Goal: Find specific page/section: Find specific page/section

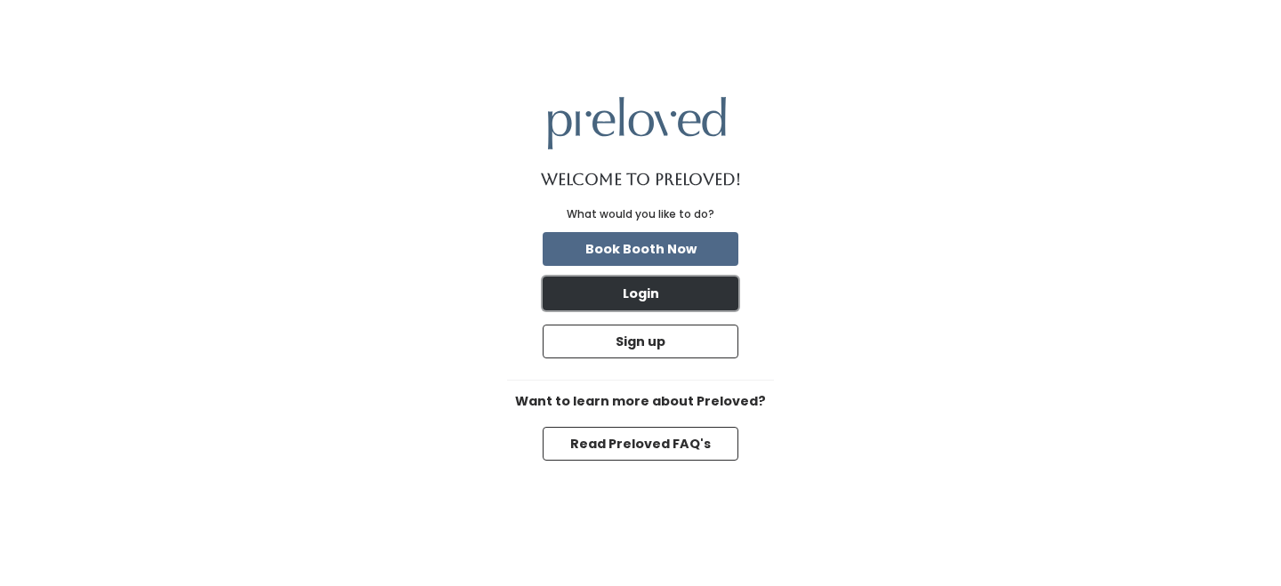
click at [664, 295] on button "Login" at bounding box center [641, 294] width 196 height 34
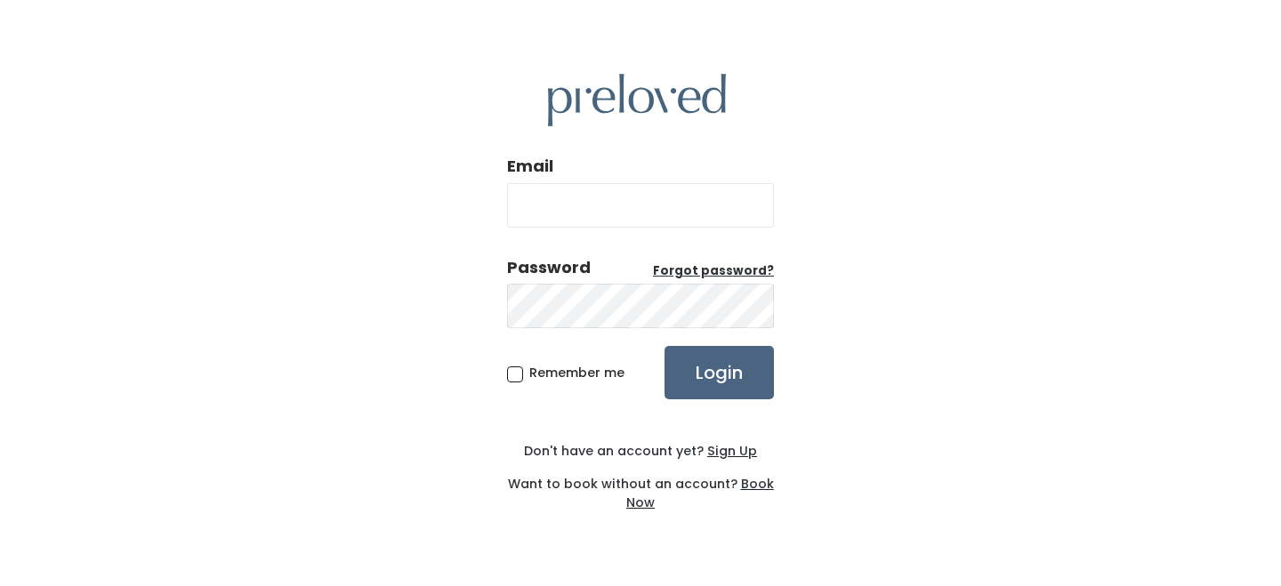
type input "houston@preloved.love"
click at [704, 367] on input "Login" at bounding box center [719, 372] width 109 height 53
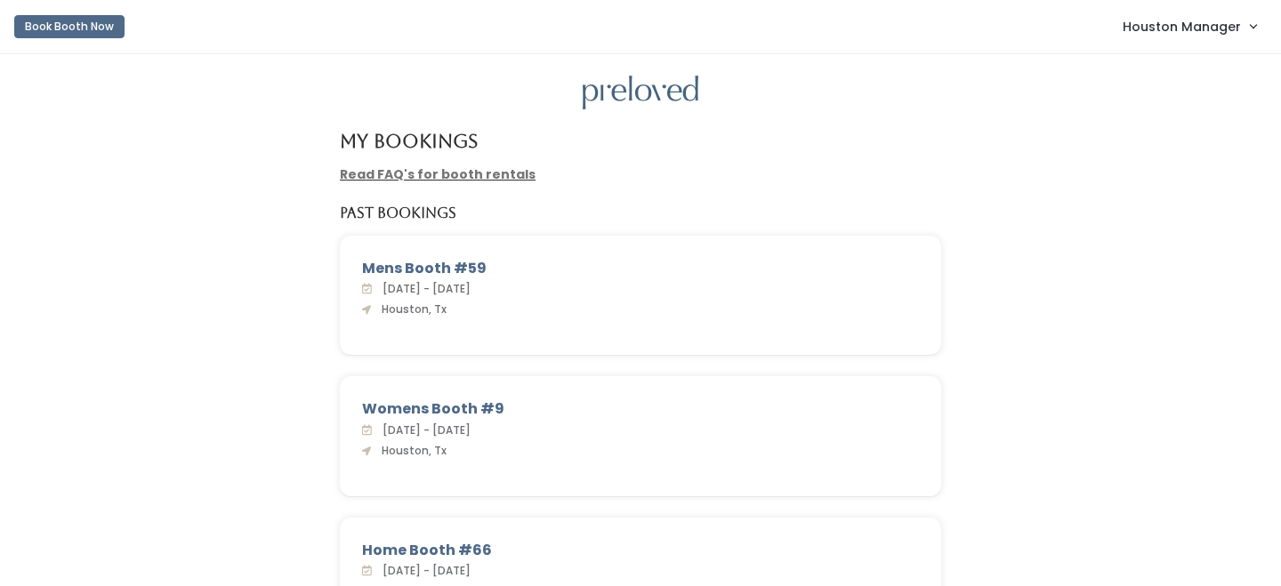
click at [1201, 12] on link "Houston Manager" at bounding box center [1189, 26] width 169 height 38
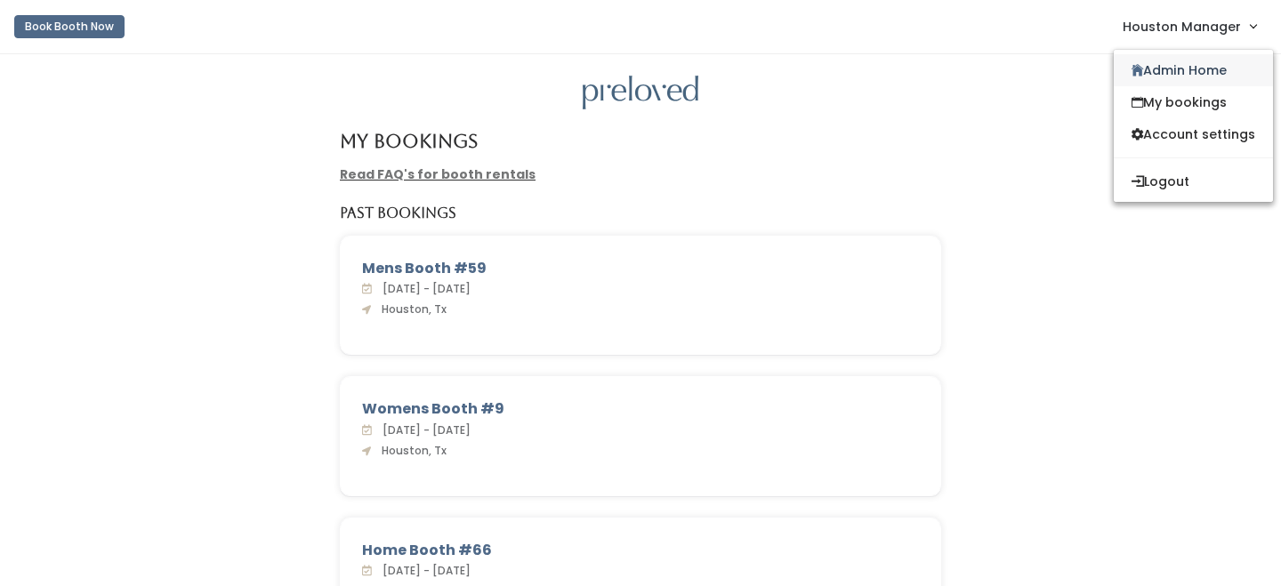
click at [1186, 74] on link "Admin Home" at bounding box center [1193, 70] width 159 height 32
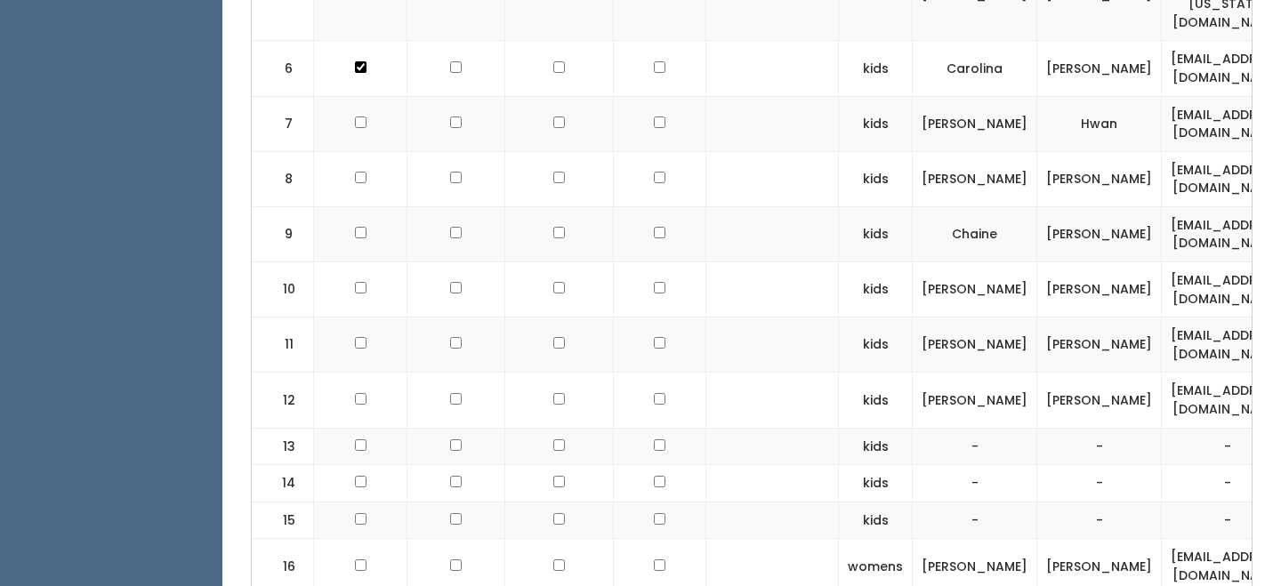
scroll to position [1008, 0]
